Goal: Transaction & Acquisition: Purchase product/service

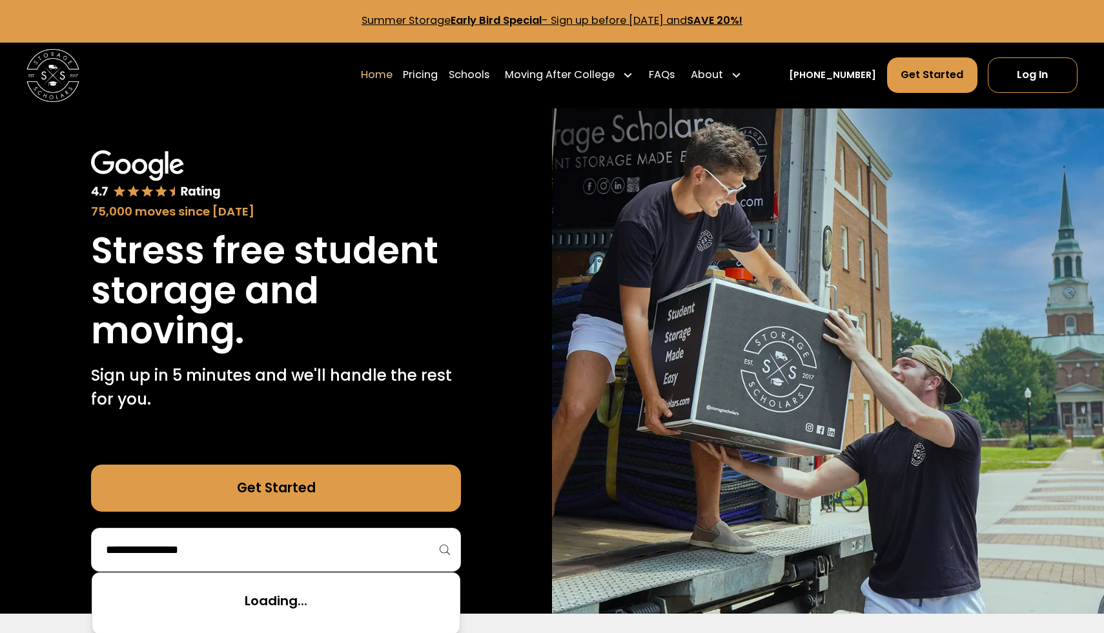
click at [276, 552] on input "search" at bounding box center [276, 550] width 343 height 22
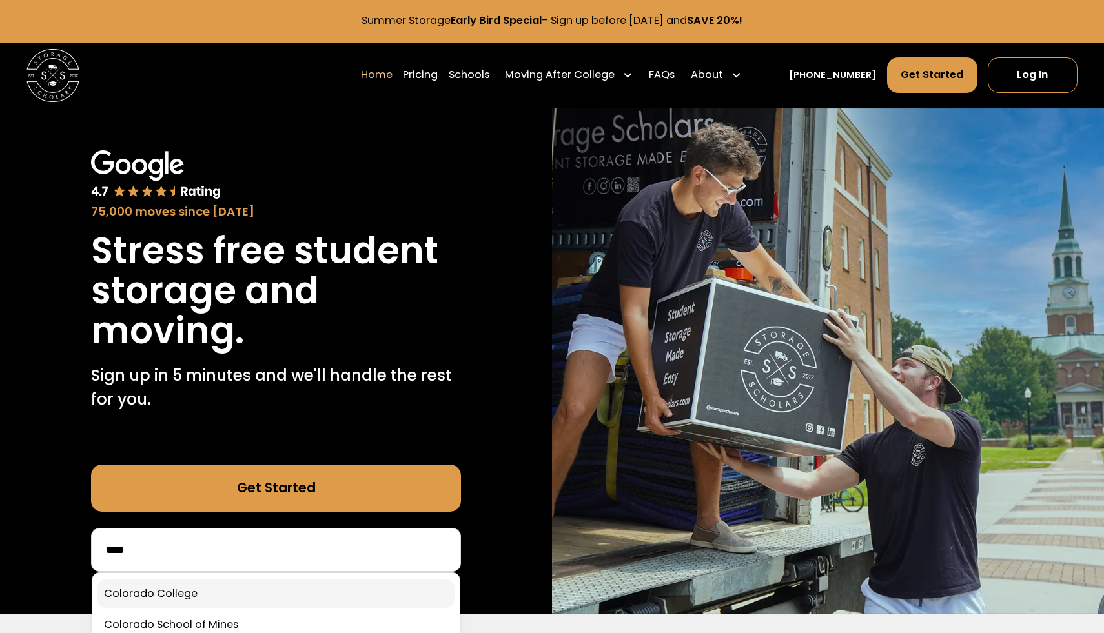
type input "****"
click at [295, 594] on link at bounding box center [275, 594] width 357 height 28
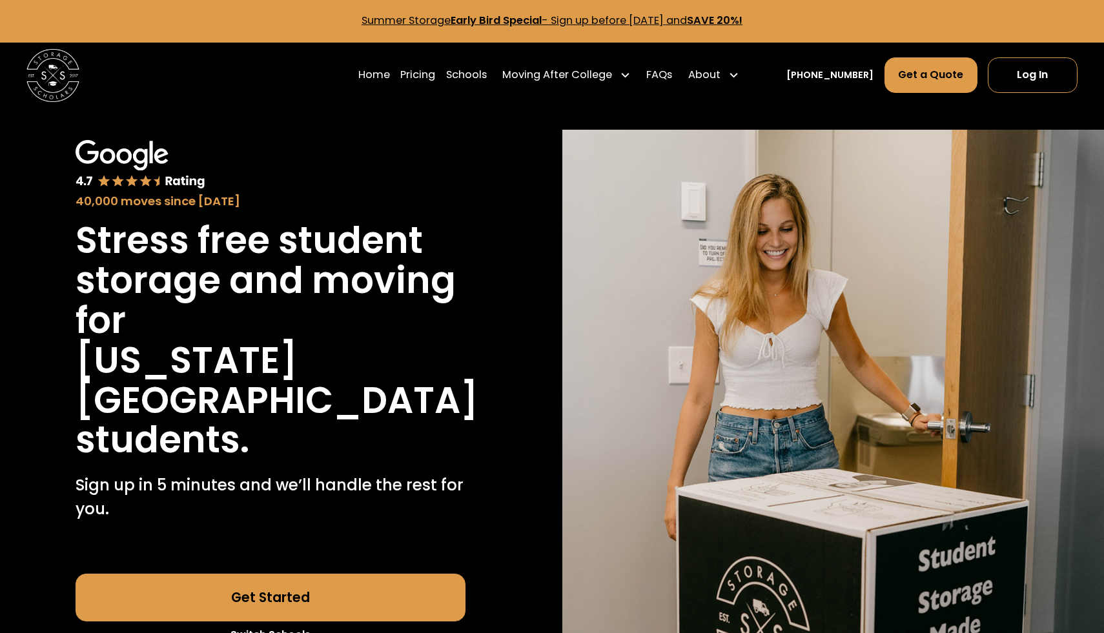
click at [730, 63] on div "About" at bounding box center [713, 75] width 61 height 37
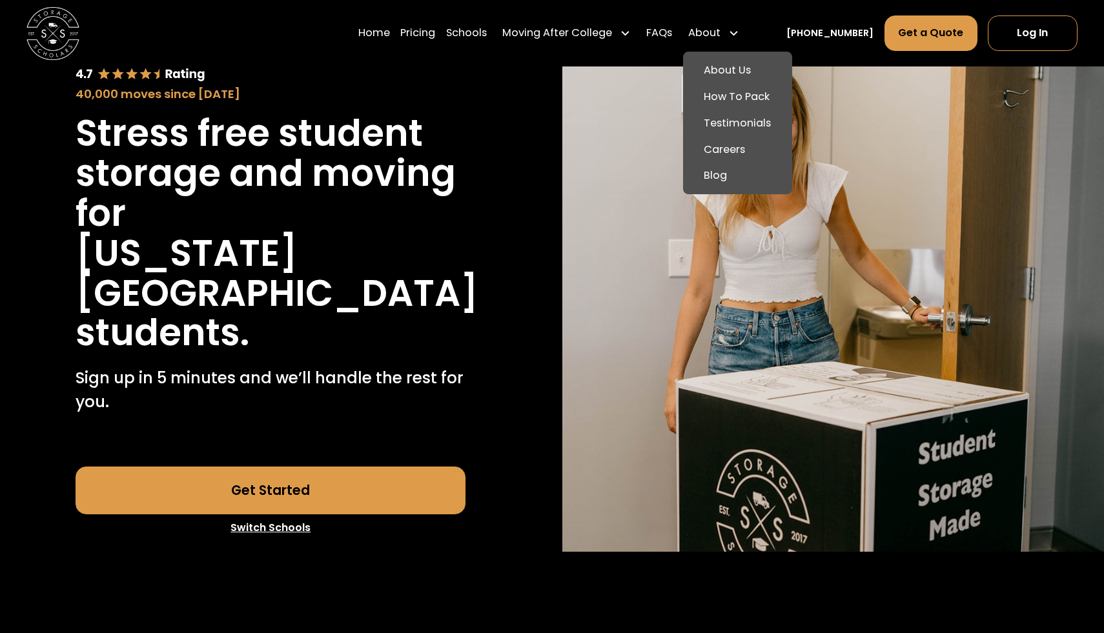
scroll to position [114, 0]
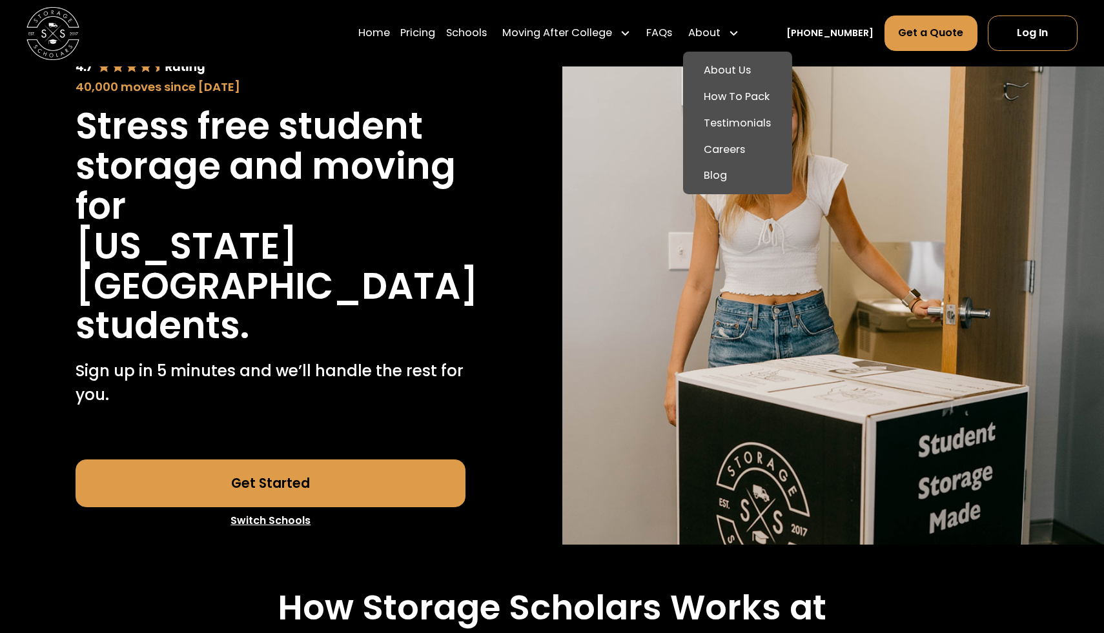
click at [399, 459] on link "Get Started" at bounding box center [271, 483] width 390 height 48
